Goal: Use online tool/utility: Utilize a website feature to perform a specific function

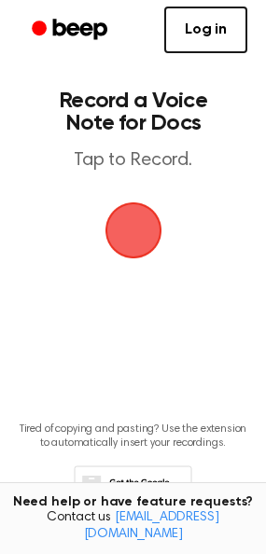
click at [127, 226] on span "button" at bounding box center [133, 230] width 52 height 52
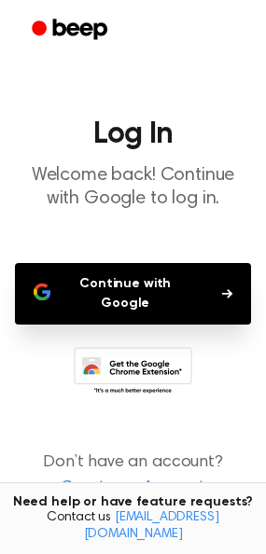
click at [97, 281] on button "Continue with Google" at bounding box center [133, 294] width 236 height 62
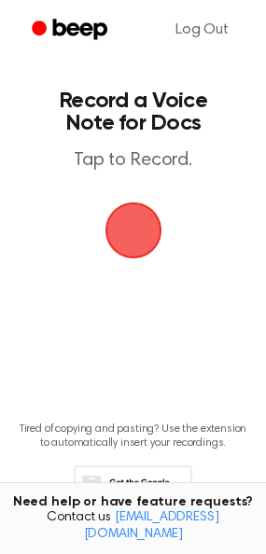
click at [124, 222] on span "button" at bounding box center [132, 230] width 57 height 57
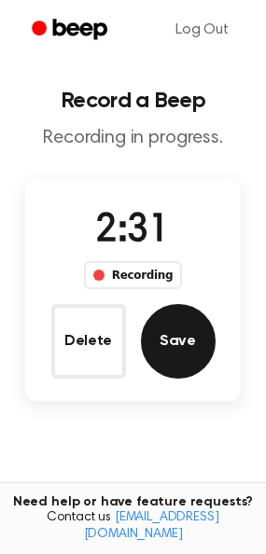
click at [160, 360] on button "Save" at bounding box center [178, 341] width 75 height 75
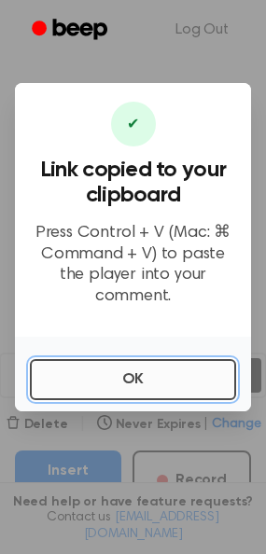
click at [100, 367] on button "OK" at bounding box center [133, 379] width 206 height 41
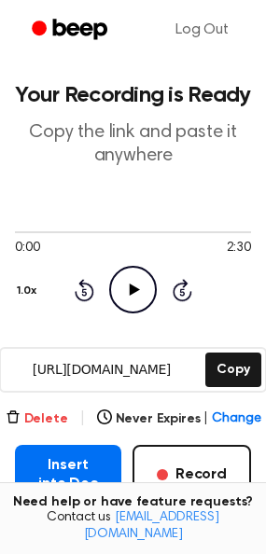
scroll to position [4, 0]
